Goal: Information Seeking & Learning: Learn about a topic

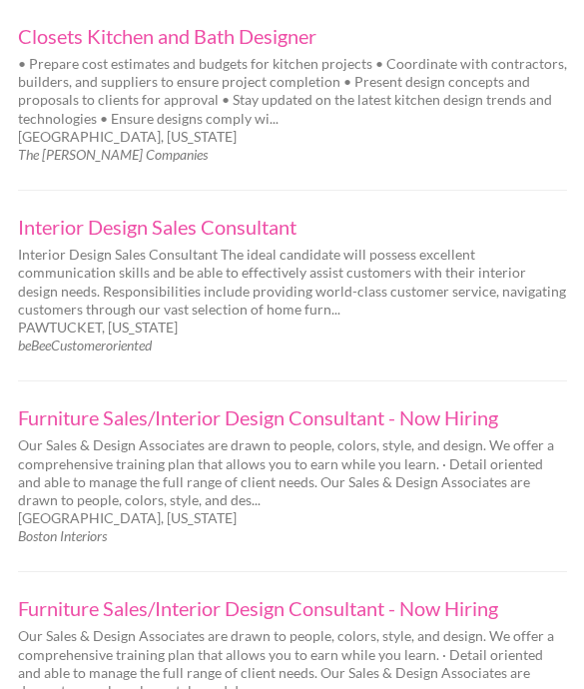
scroll to position [3846, 0]
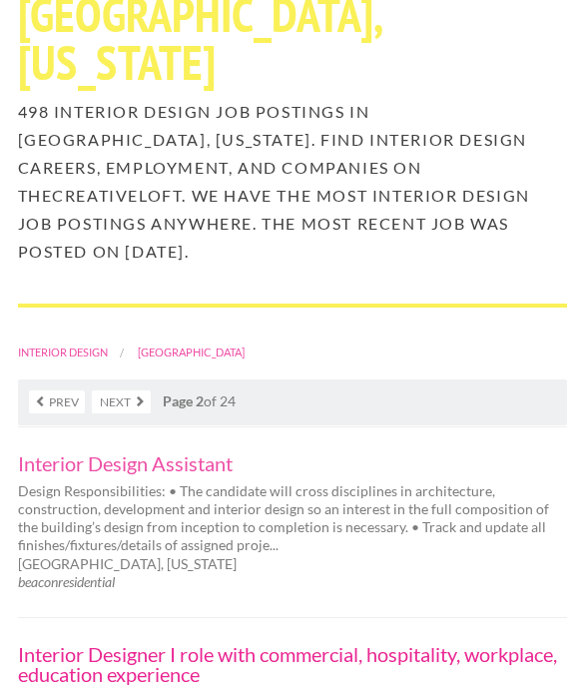
scroll to position [281, 0]
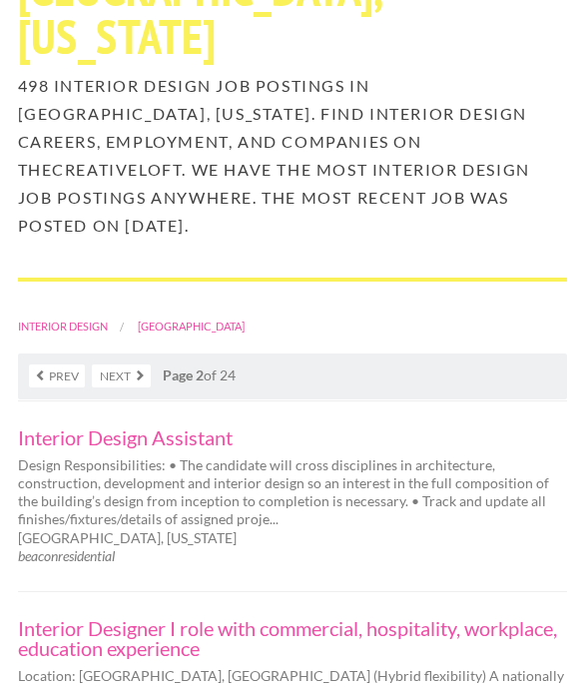
click at [156, 530] on div "Boston, Massachusetts beaconresidential" at bounding box center [292, 548] width 584 height 36
click at [153, 428] on link "Interior Design Assistant" at bounding box center [292, 438] width 549 height 20
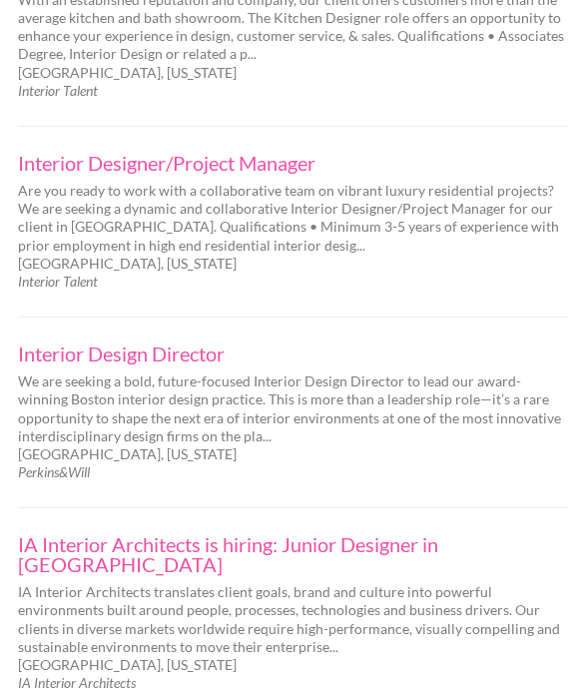
scroll to position [3910, 0]
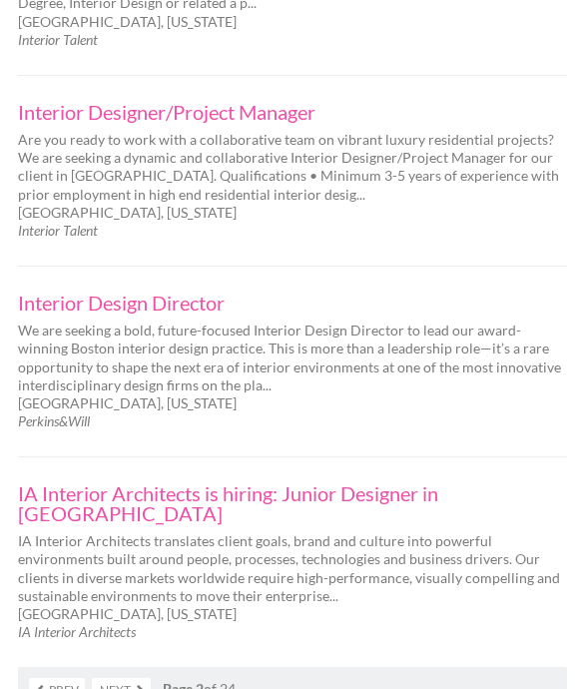
click at [113, 678] on link "Next" at bounding box center [121, 689] width 59 height 23
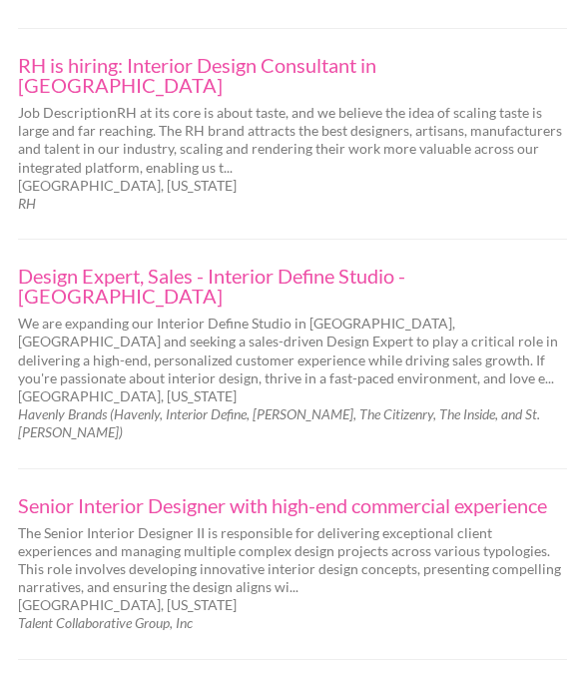
scroll to position [3848, 0]
